Goal: Browse casually

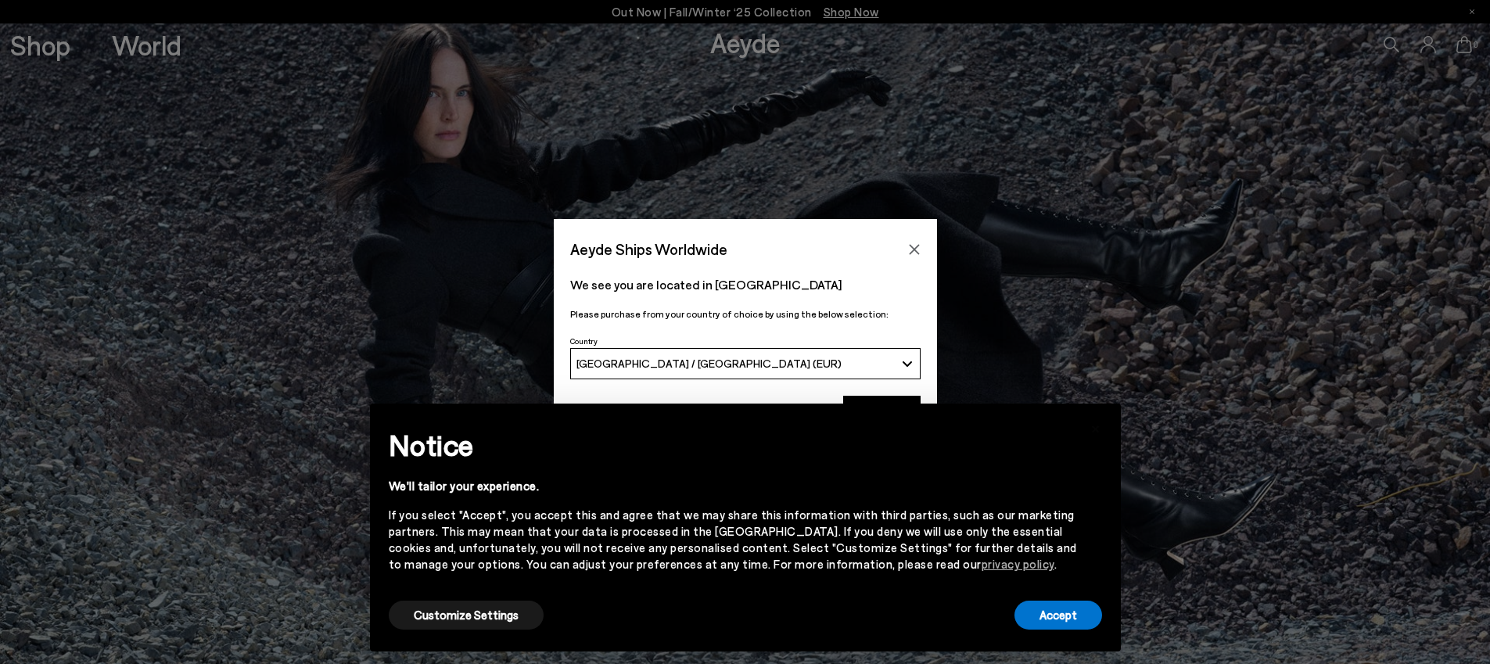
click at [881, 402] on div "× Notice We'll tailor your experience. If you select "Accept", you accept this …" at bounding box center [745, 527] width 776 height 273
click at [1069, 631] on div "Accept" at bounding box center [1058, 614] width 88 height 35
click at [1070, 619] on button "Accept" at bounding box center [1058, 615] width 88 height 29
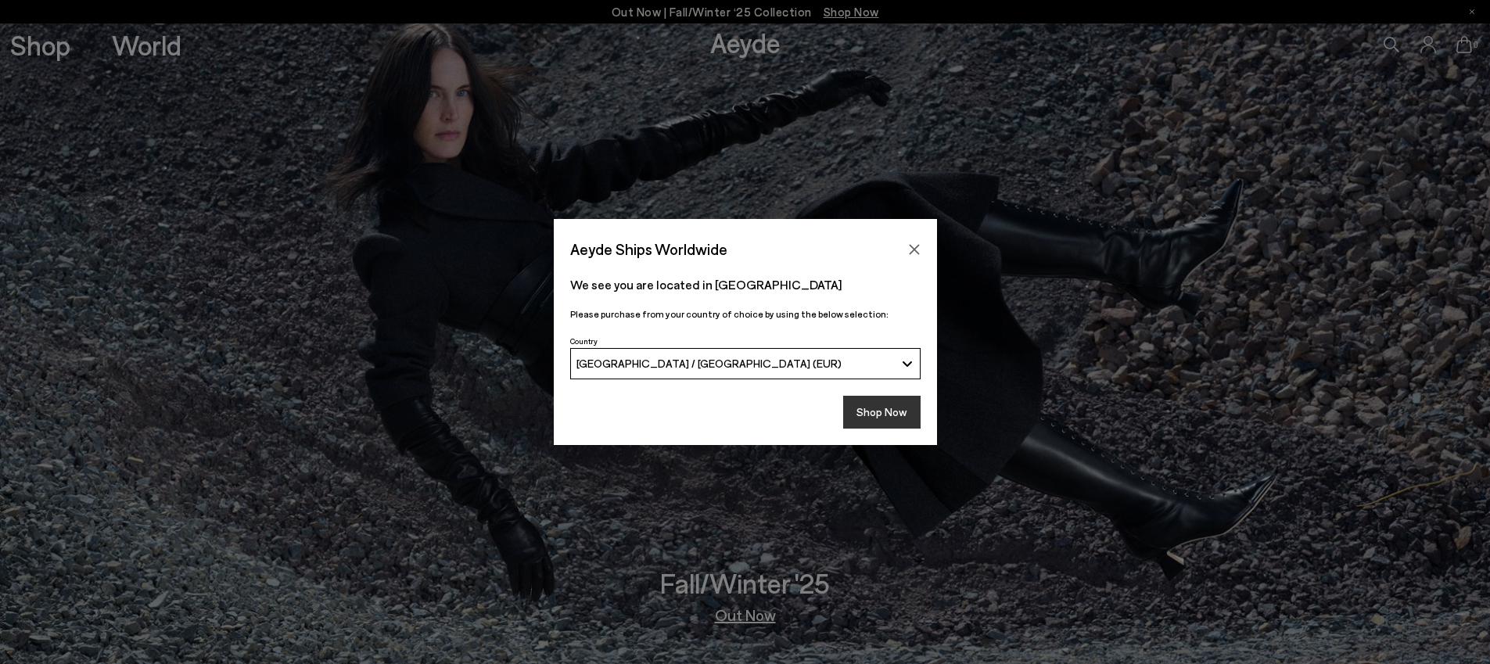
click at [859, 403] on button "Shop Now" at bounding box center [881, 412] width 77 height 33
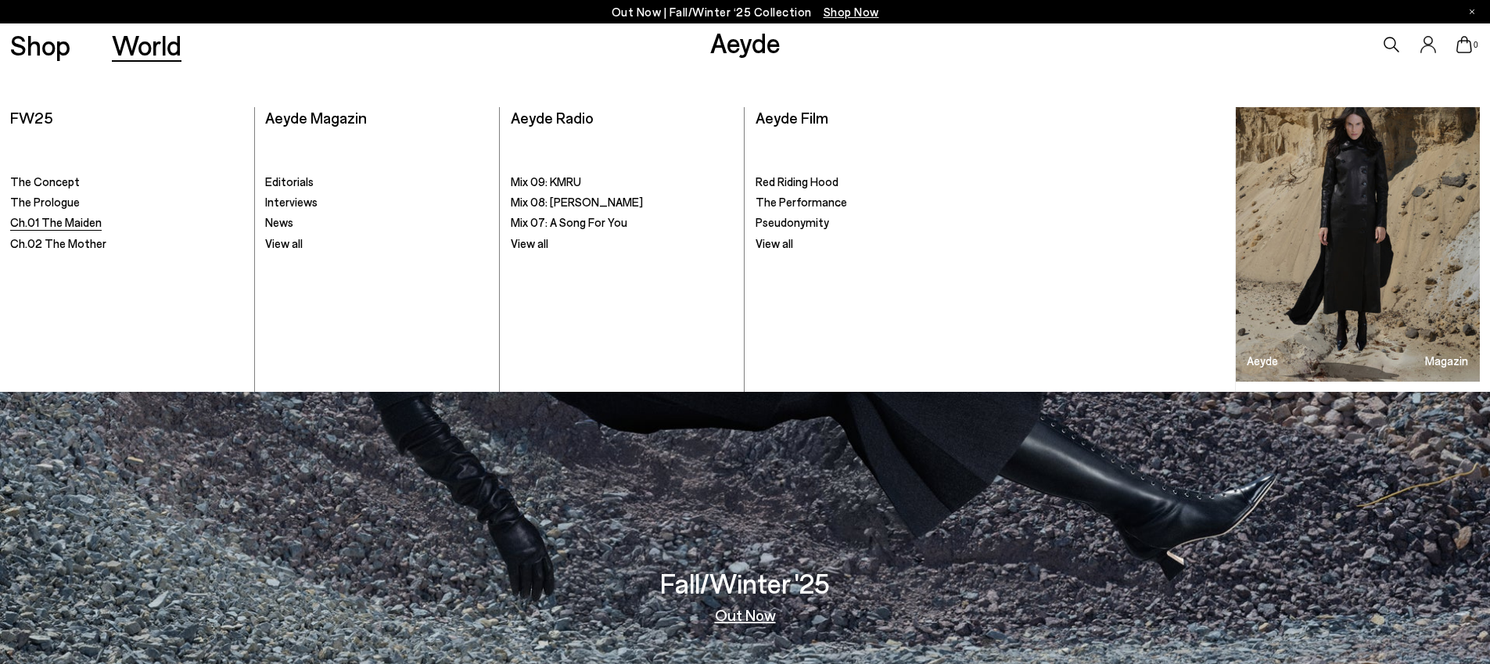
click at [76, 218] on span "Ch.01 The Maiden" at bounding box center [56, 222] width 92 height 14
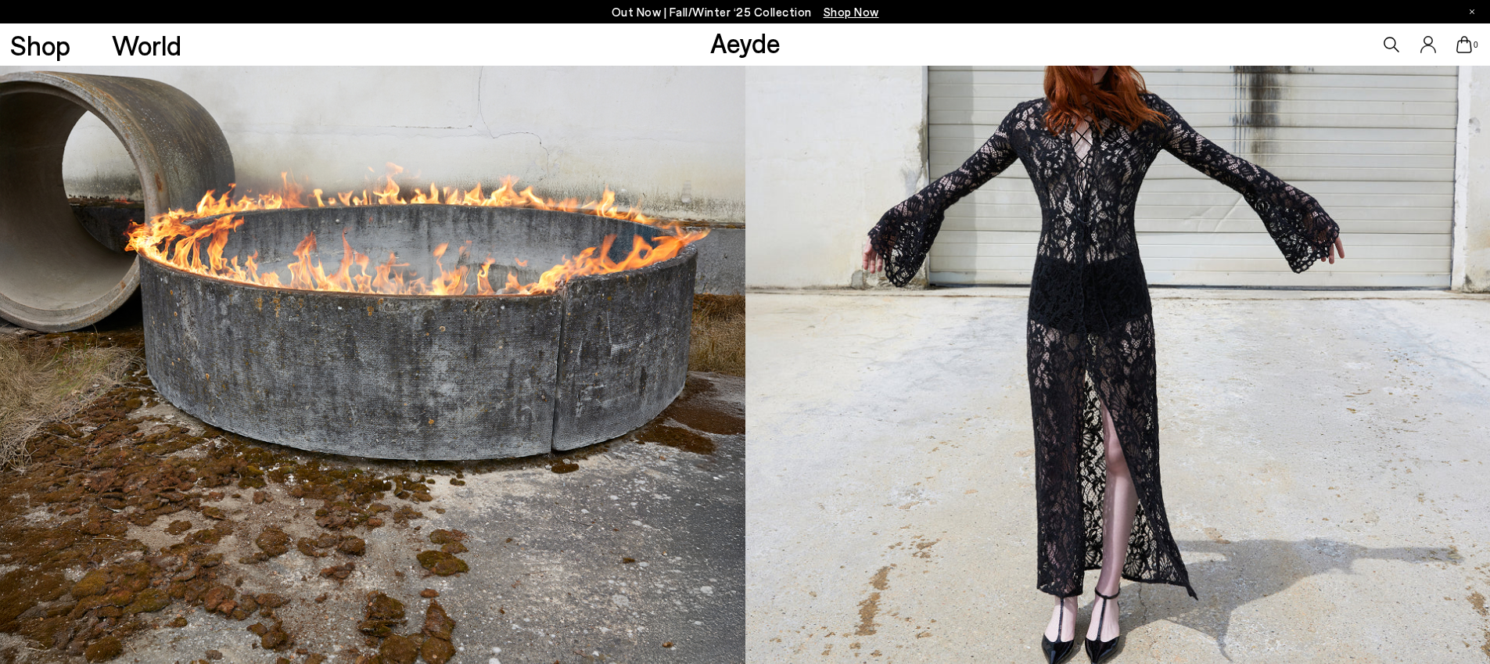
scroll to position [1967, 0]
